Goal: Transaction & Acquisition: Download file/media

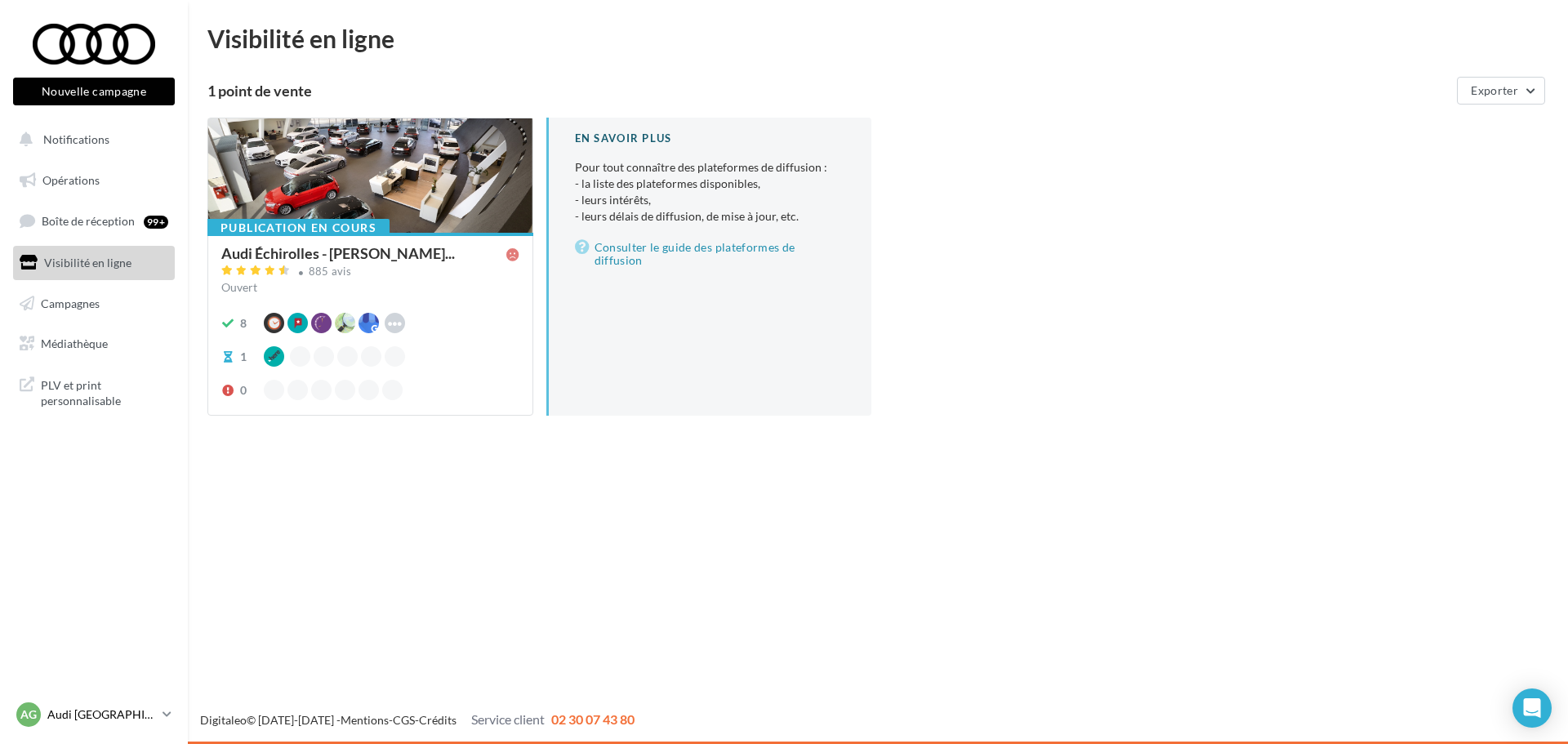
click at [81, 722] on p "Audi [GEOGRAPHIC_DATA]" at bounding box center [101, 715] width 108 height 17
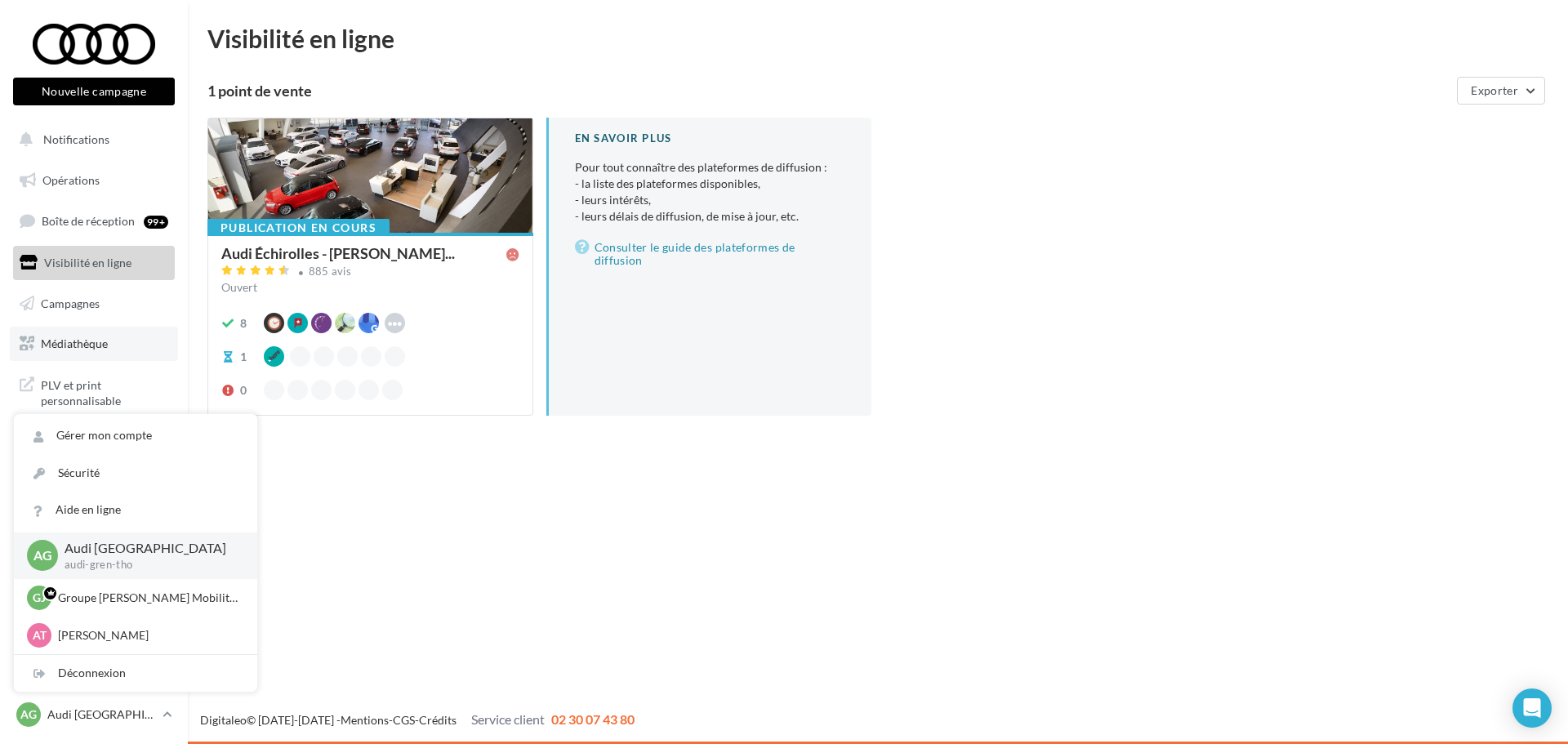
click at [68, 344] on span "Médiathèque" at bounding box center [74, 343] width 67 height 14
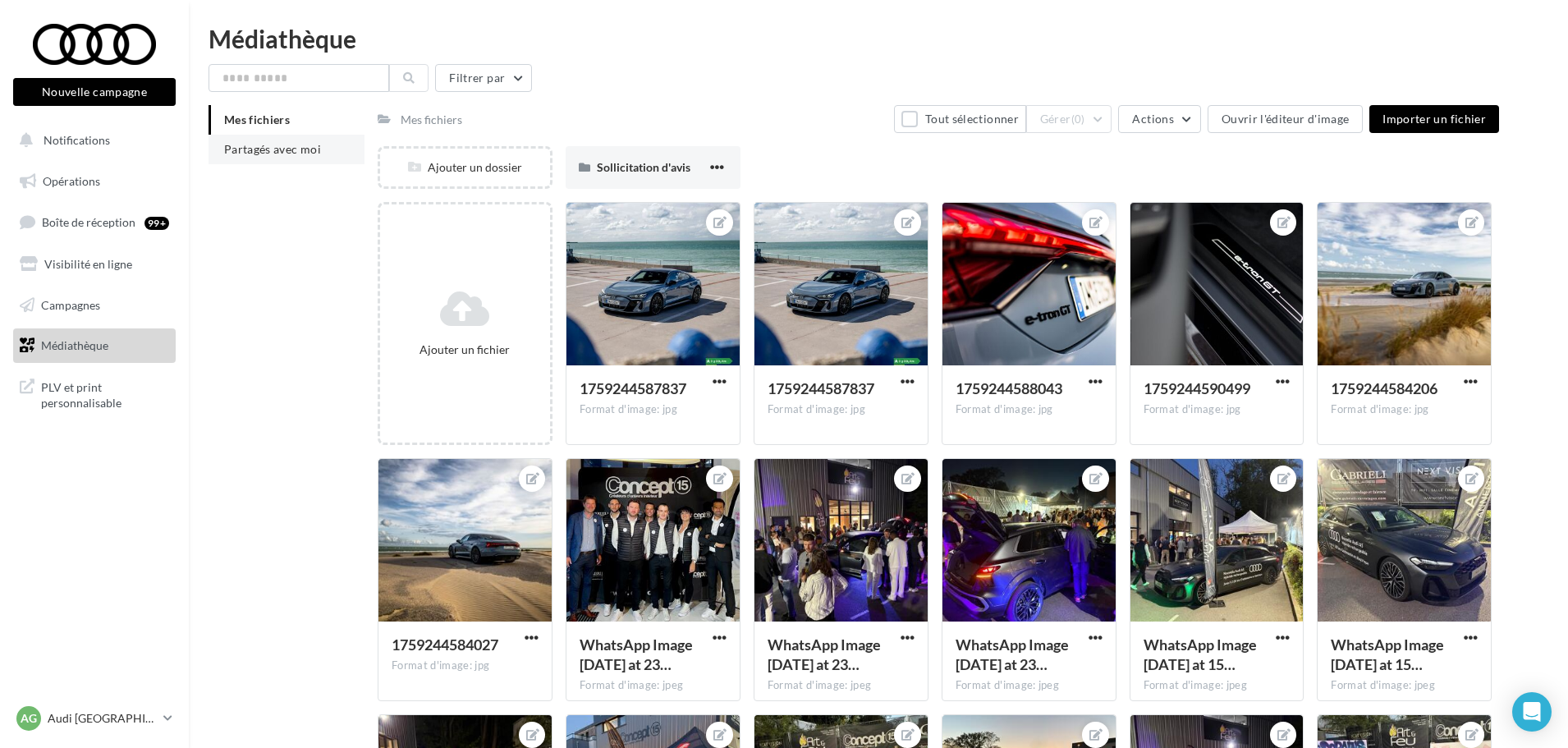
click at [281, 150] on span "Partagés avec moi" at bounding box center [272, 149] width 97 height 14
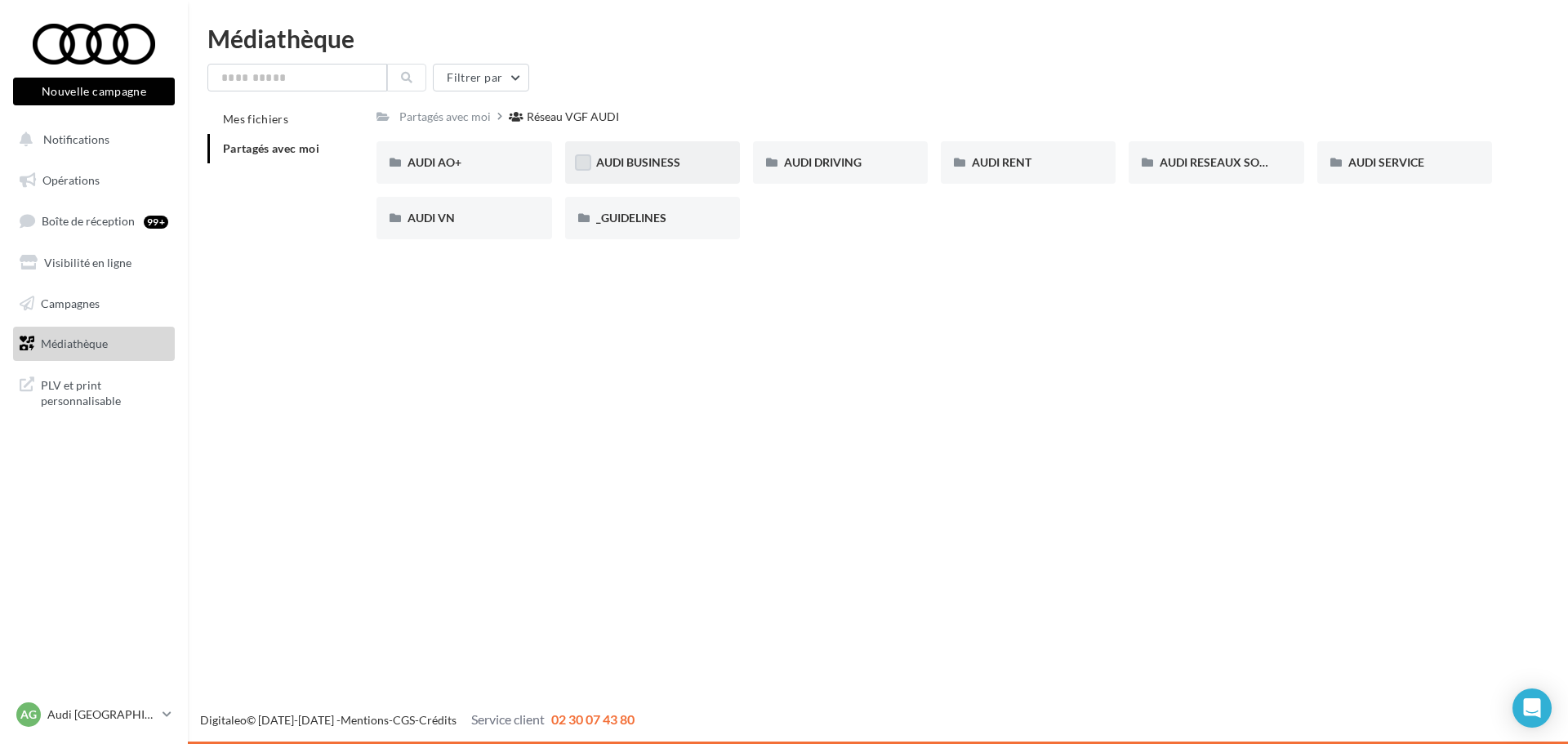
click at [586, 167] on label at bounding box center [584, 163] width 17 height 17
click at [662, 163] on span "AUDI BUSINESS" at bounding box center [638, 162] width 84 height 14
click at [643, 160] on span "AUDI BUSINESS" at bounding box center [638, 162] width 84 height 14
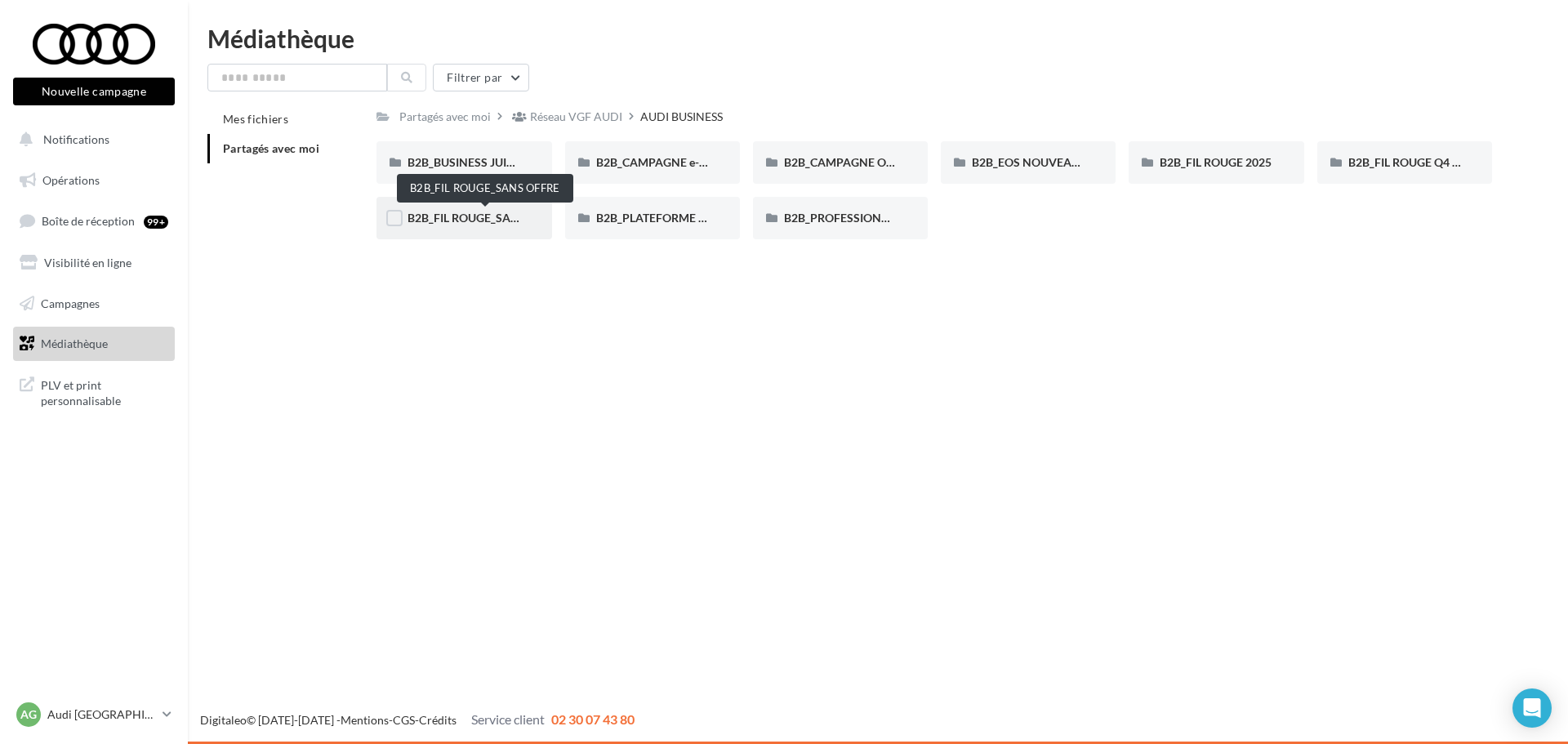
click at [472, 212] on span "B2B_FIL ROUGE_SANS OFFRE" at bounding box center [487, 217] width 157 height 14
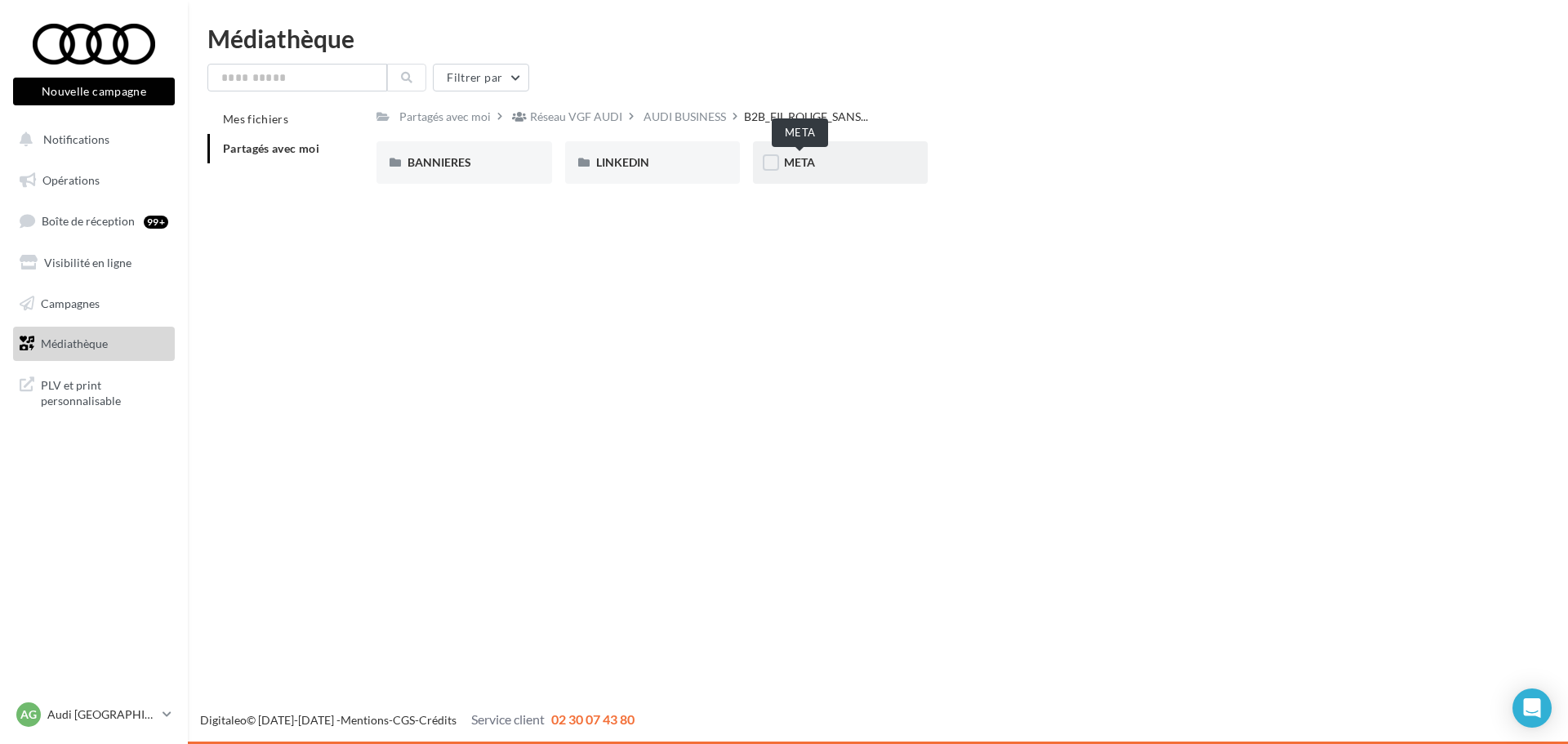
click at [800, 169] on span "META" at bounding box center [800, 162] width 31 height 14
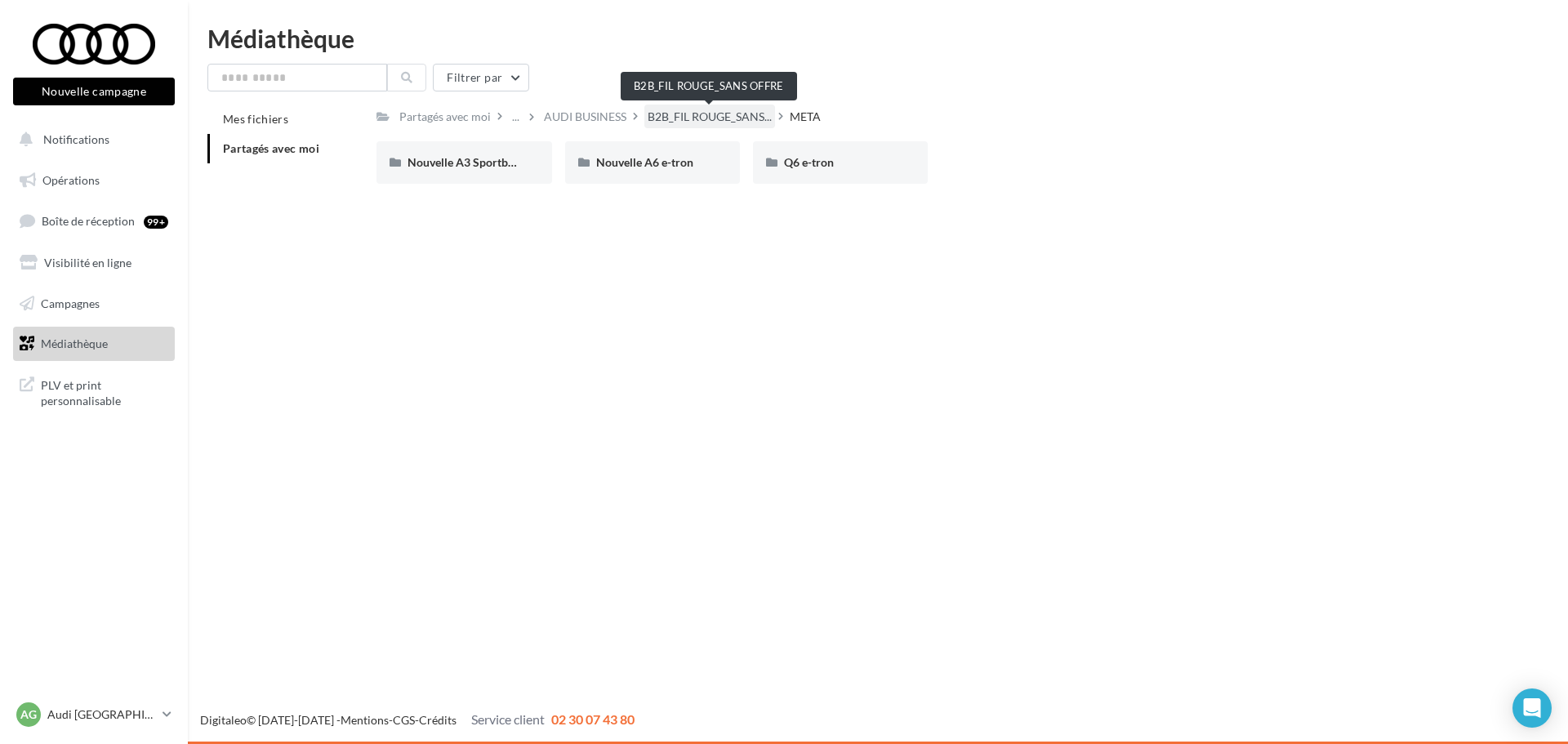
click at [737, 121] on span "B2B_FIL ROUGE_SANS..." at bounding box center [710, 117] width 124 height 17
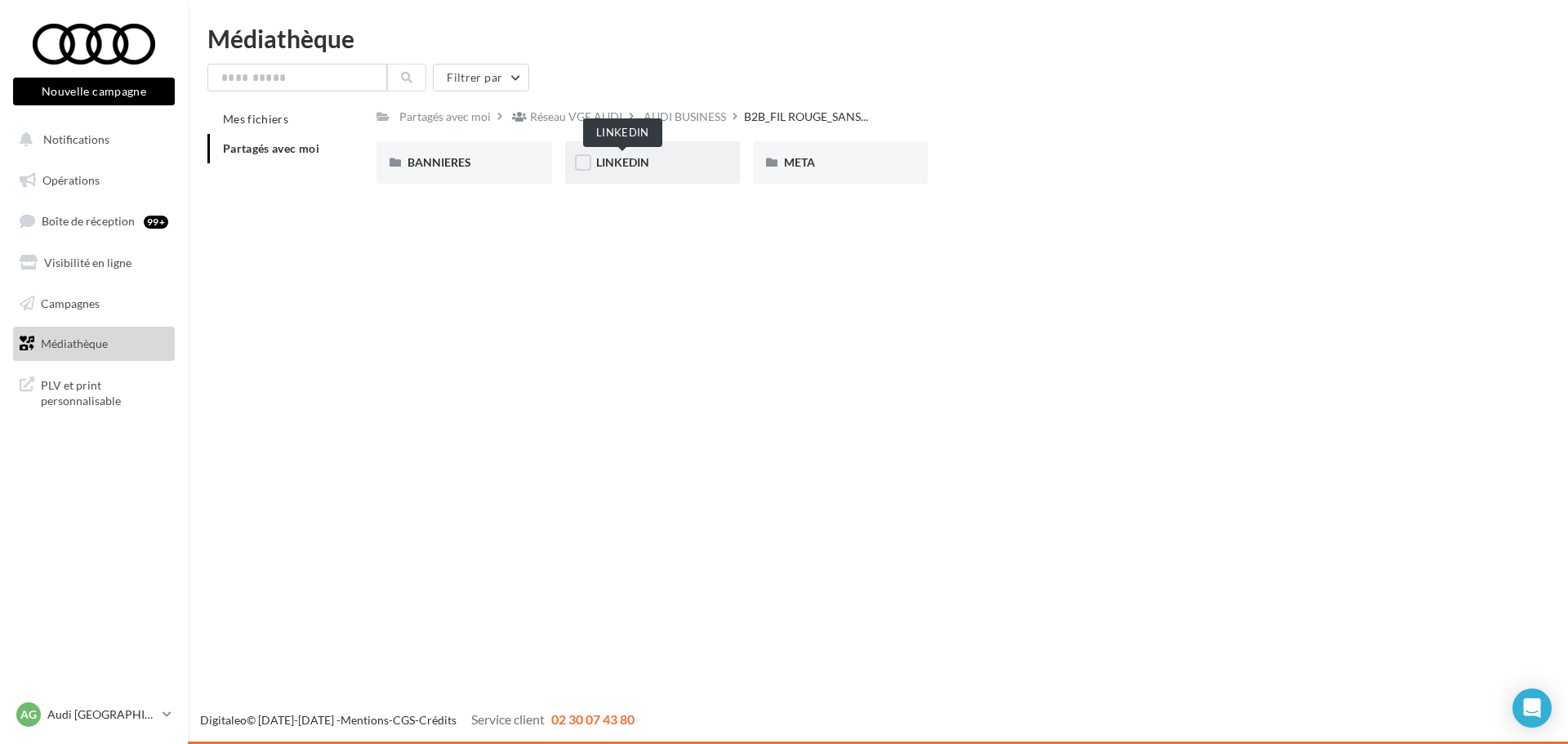
click at [618, 169] on span "LINKEDIN" at bounding box center [623, 162] width 53 height 14
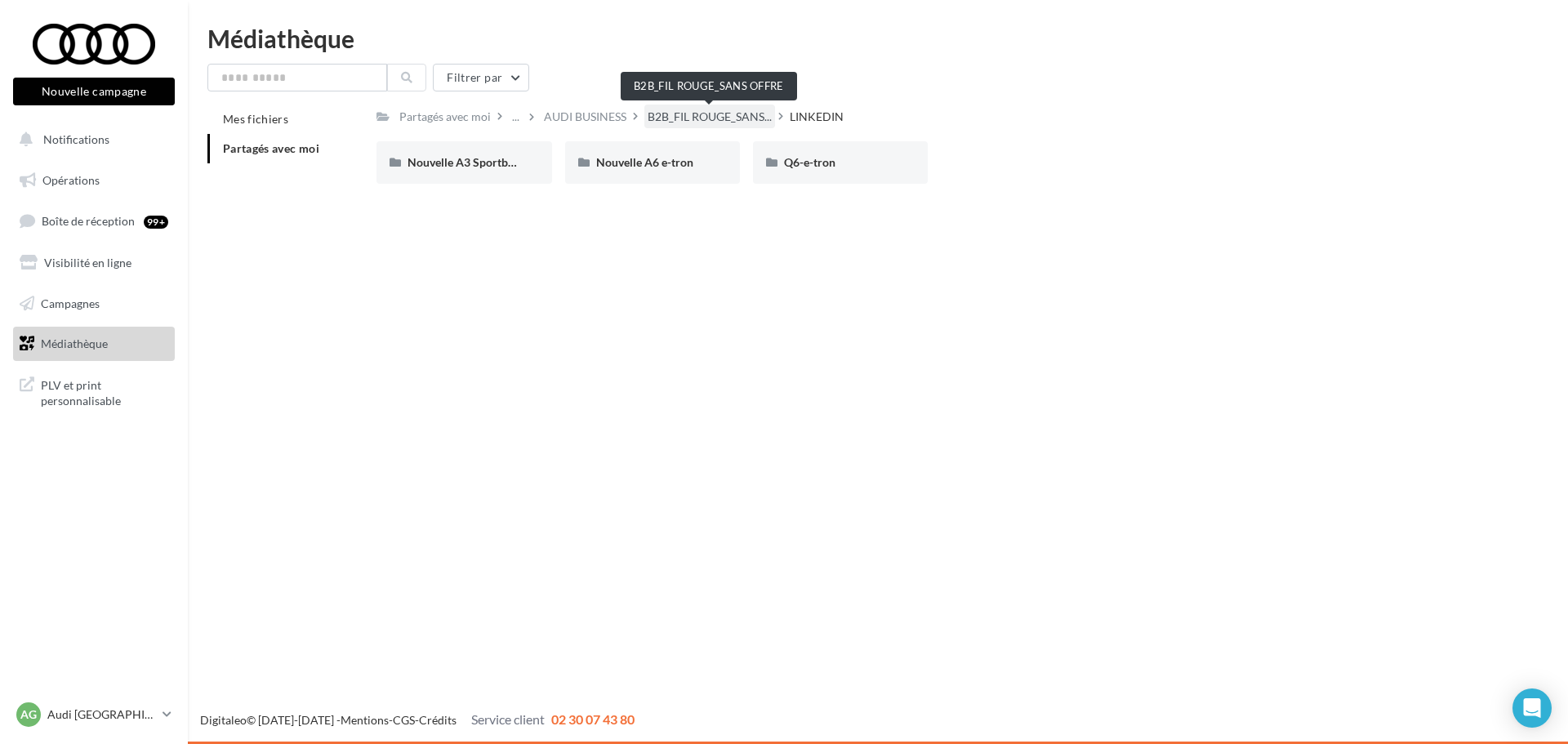
click at [750, 115] on span "B2B_FIL ROUGE_SANS..." at bounding box center [710, 117] width 124 height 17
click at [667, 114] on div "AUDI BUSINESS" at bounding box center [685, 117] width 82 height 17
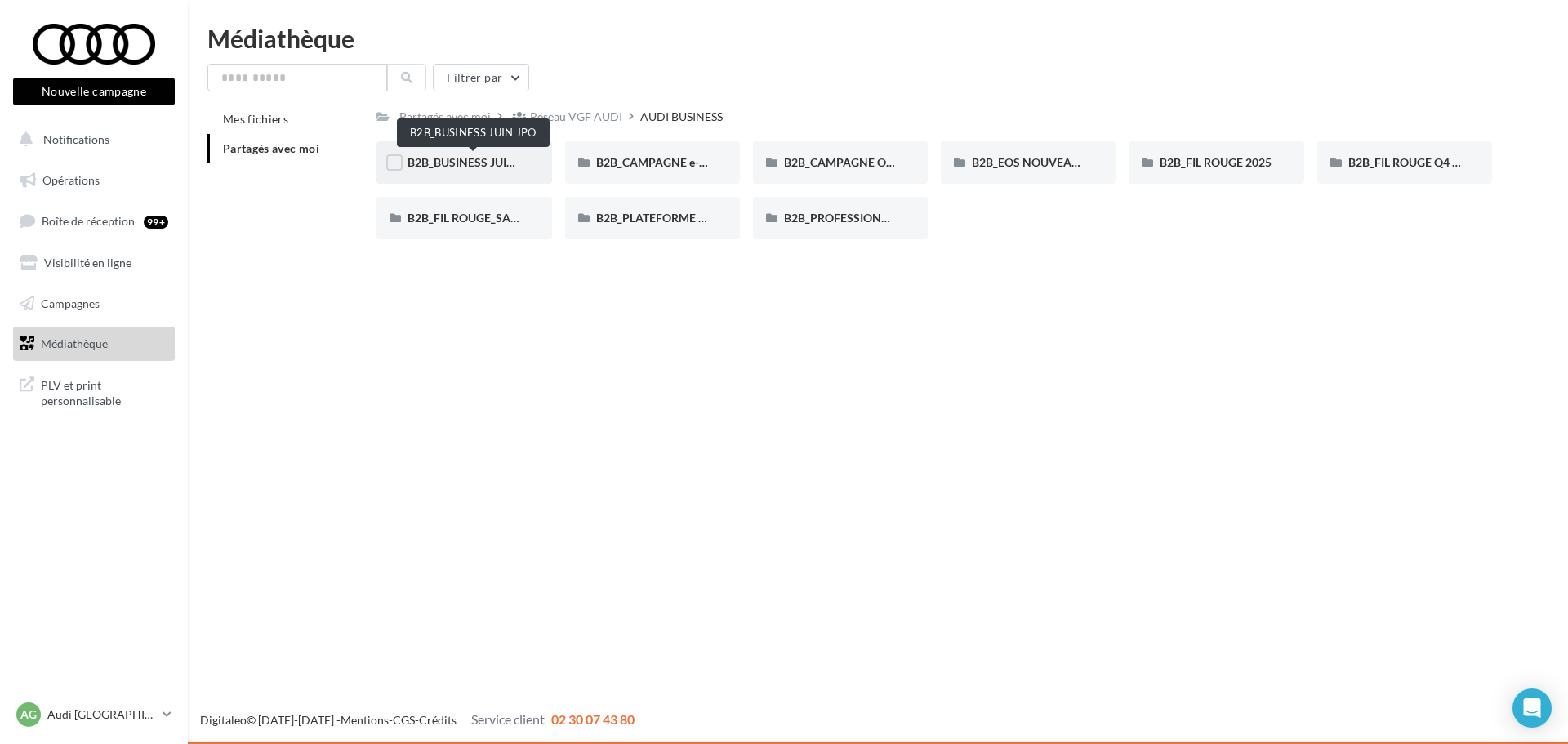
click at [475, 167] on span "B2B_BUSINESS JUIN JPO" at bounding box center [474, 162] width 131 height 14
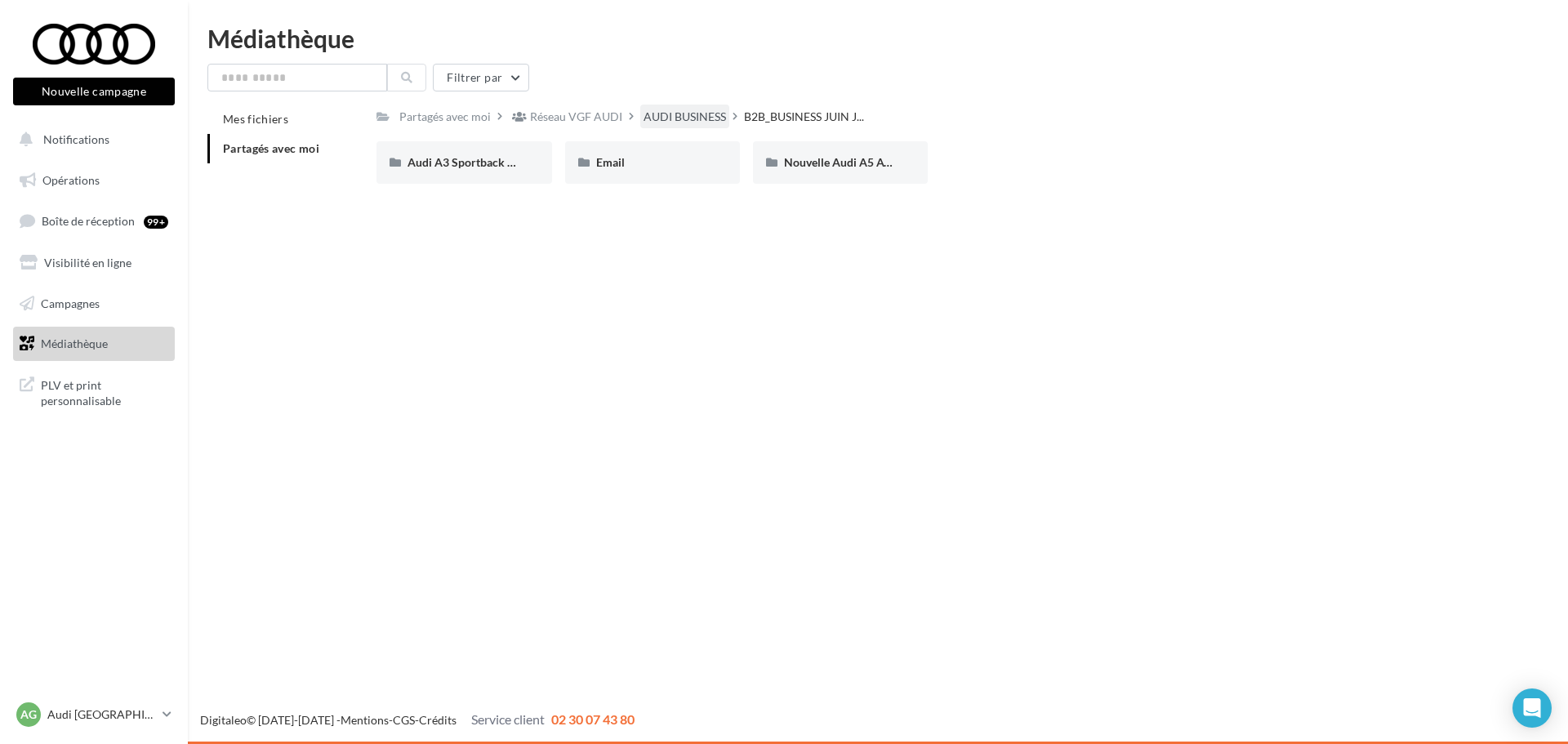
click at [699, 118] on div "AUDI BUSINESS" at bounding box center [685, 117] width 82 height 17
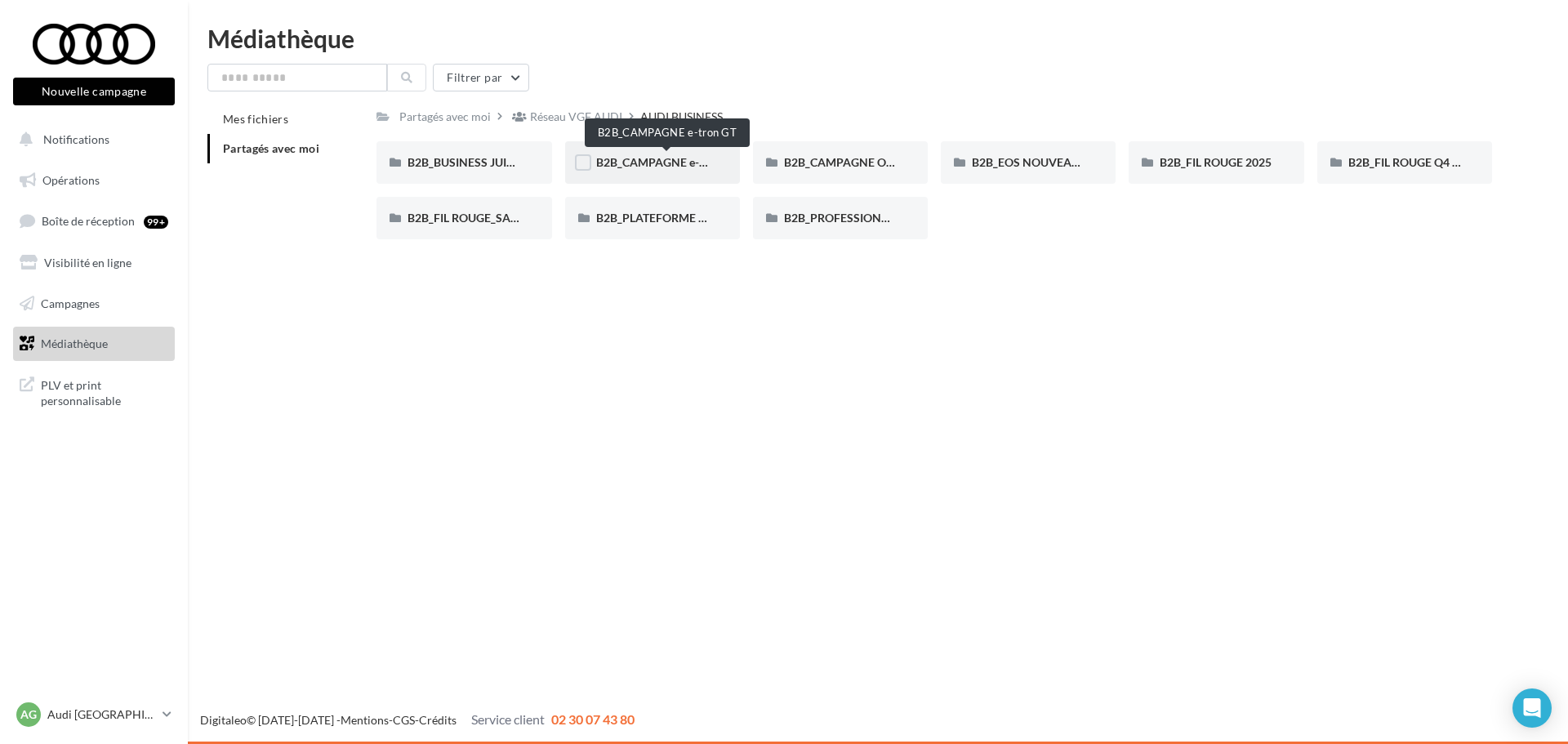
click at [673, 157] on span "B2B_CAMPAGNE e-tron GT" at bounding box center [668, 162] width 142 height 14
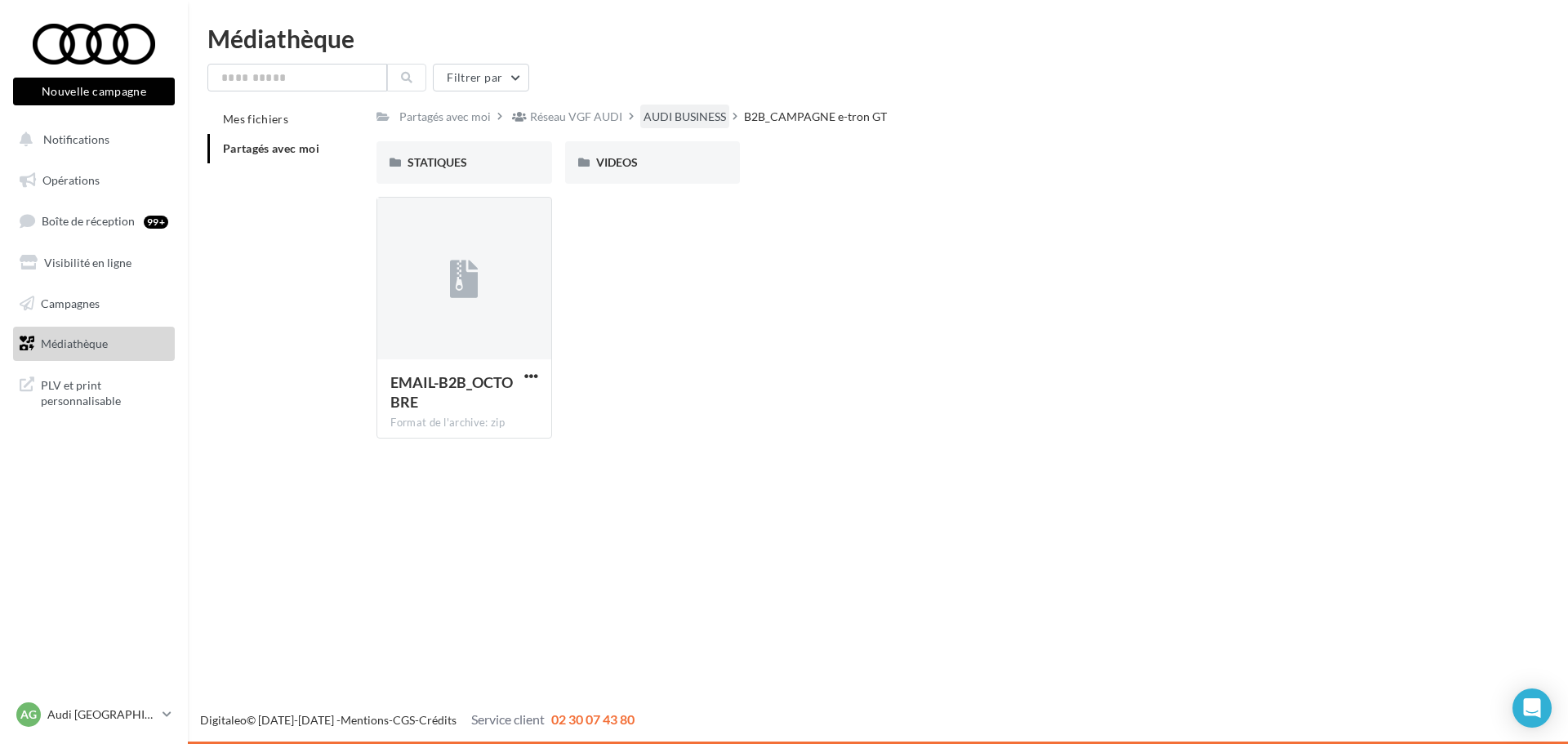
click at [709, 113] on div "AUDI BUSINESS" at bounding box center [685, 117] width 82 height 17
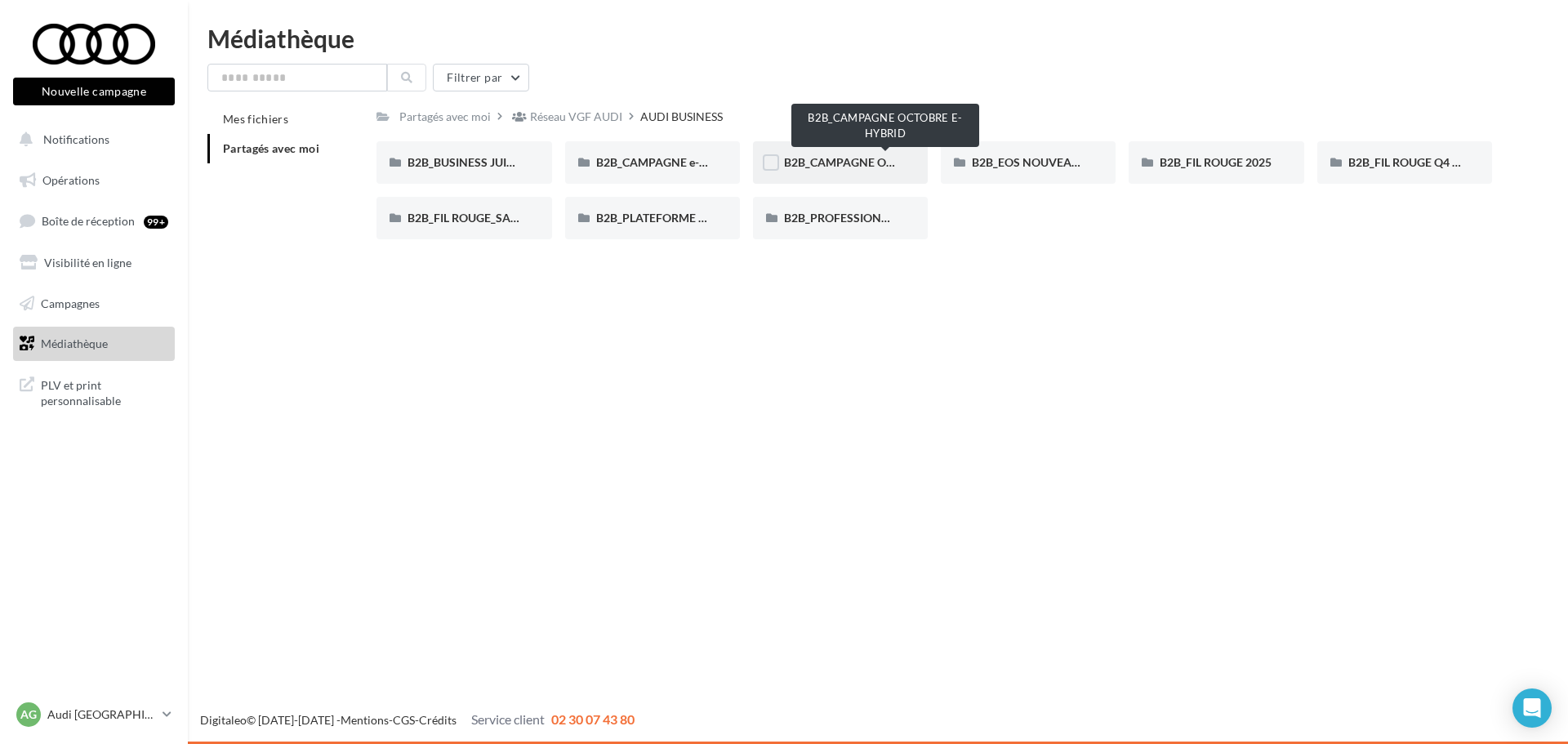
click at [820, 166] on span "B2B_CAMPAGNE OCTOBRE E-HYBRID" at bounding box center [884, 162] width 201 height 14
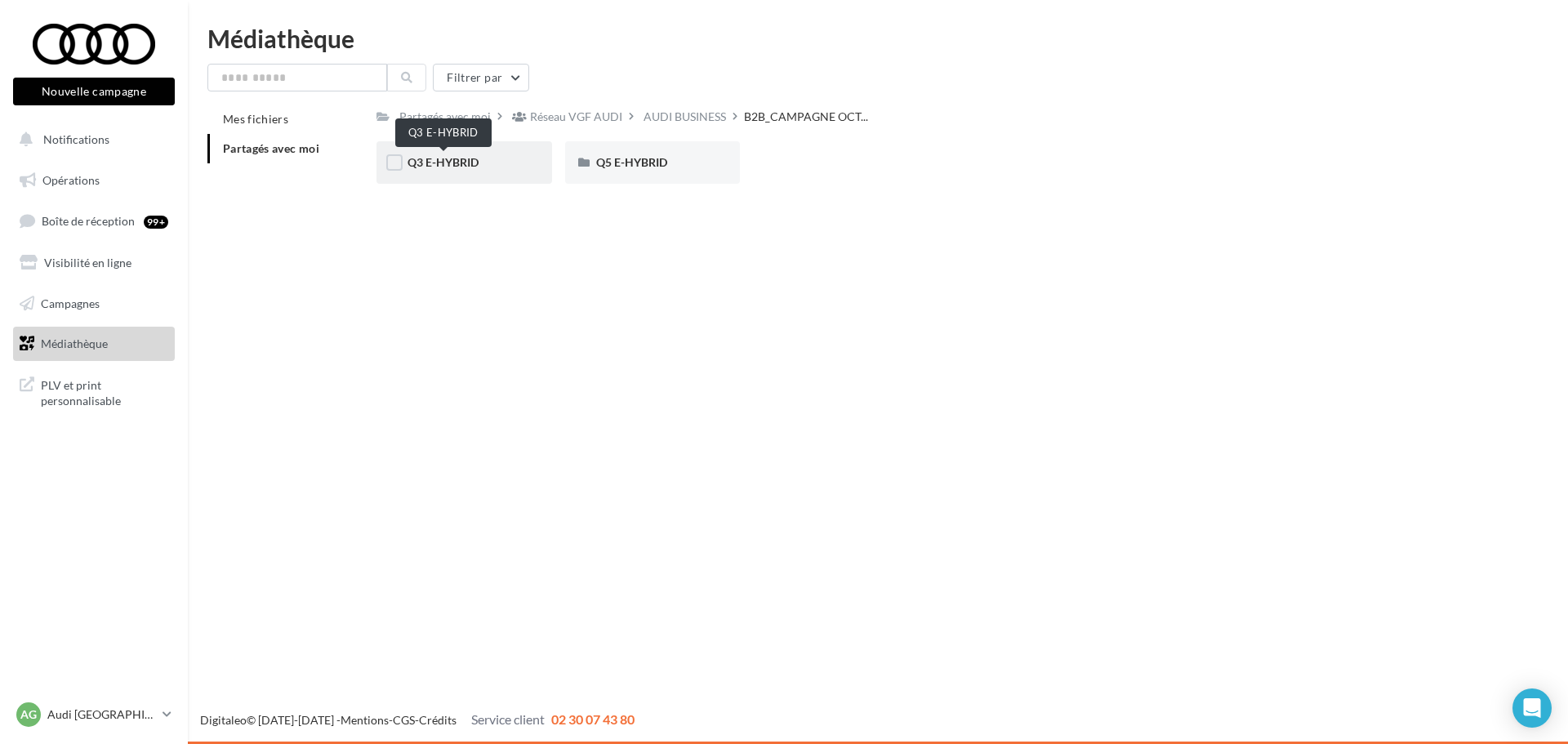
click at [452, 157] on span "Q3 E-HYBRID" at bounding box center [443, 162] width 71 height 14
click at [622, 166] on span "META" at bounding box center [612, 162] width 31 height 14
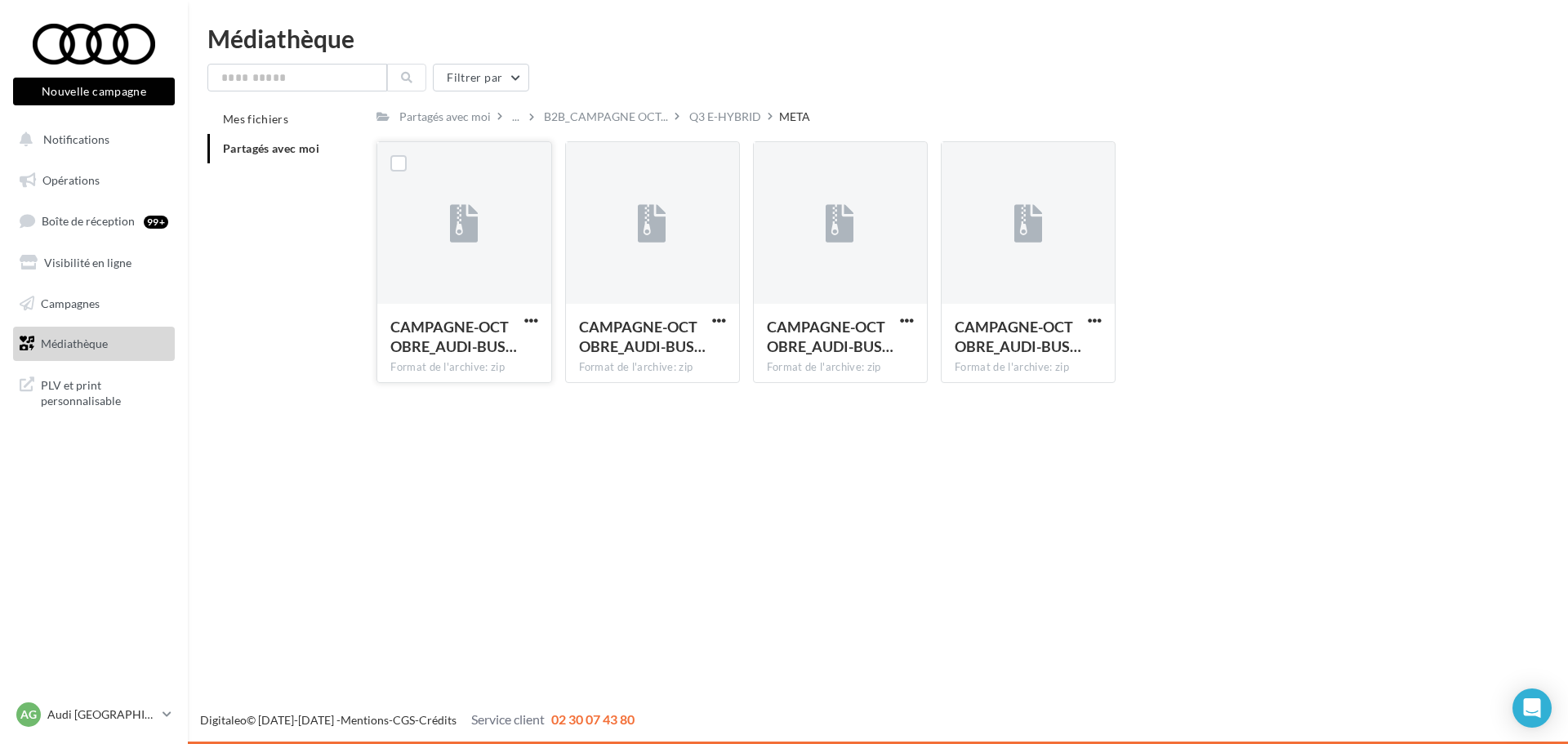
click at [523, 323] on button "button" at bounding box center [531, 322] width 20 height 17
click at [446, 354] on button "Télécharger" at bounding box center [460, 353] width 164 height 43
click at [764, 418] on div "Nouvelle campagne Nouvelle campagne Notifications Opérations Boîte de réception…" at bounding box center [784, 372] width 1568 height 744
click at [725, 314] on span "button" at bounding box center [719, 320] width 14 height 14
click at [640, 360] on button "Télécharger" at bounding box center [648, 353] width 164 height 43
